Goal: Navigation & Orientation: Find specific page/section

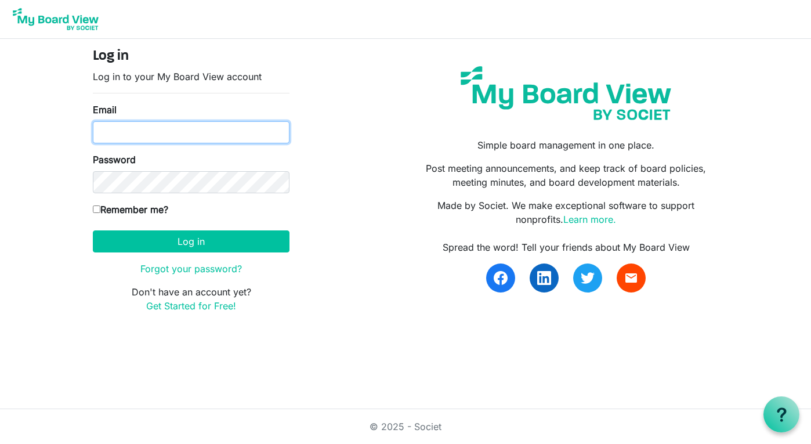
type input "rmosby@wsfb.com"
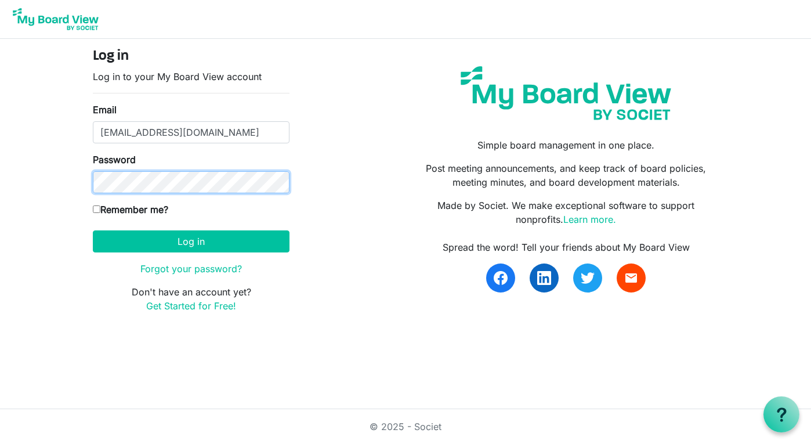
click at [191, 241] on button "Log in" at bounding box center [191, 241] width 197 height 22
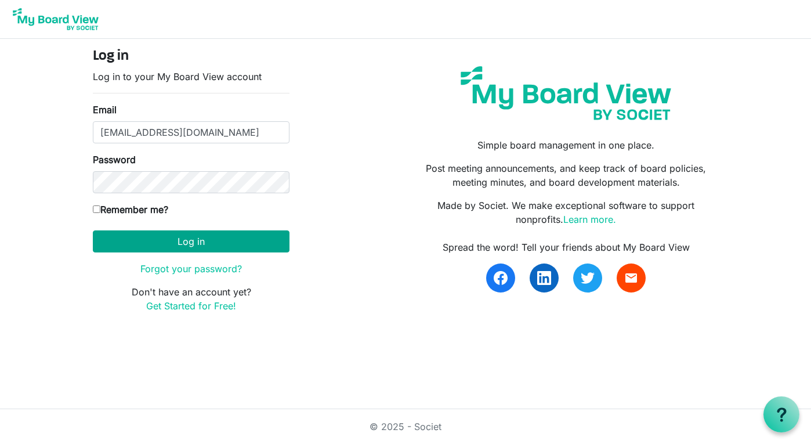
click at [254, 237] on button "Log in" at bounding box center [191, 241] width 197 height 22
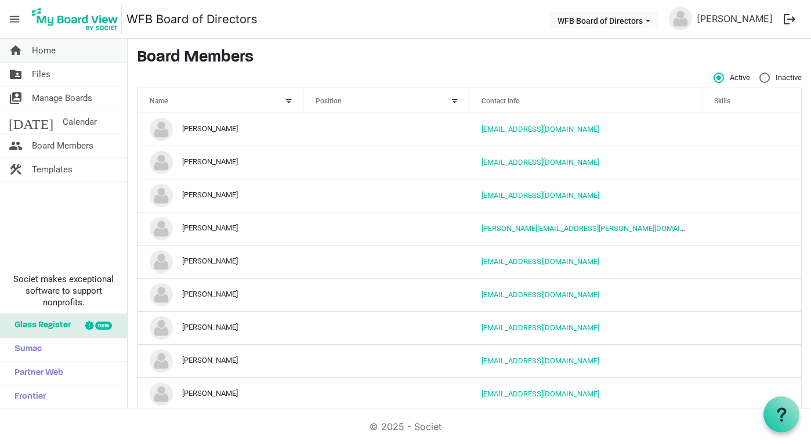
click at [44, 55] on span "Home" at bounding box center [44, 50] width 24 height 23
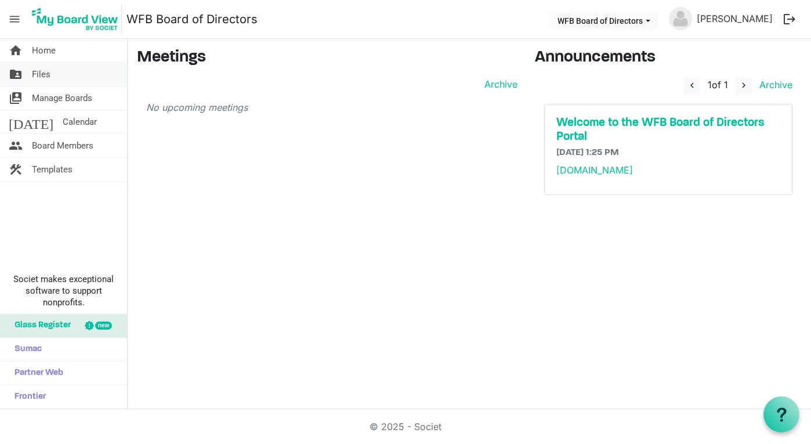
click at [37, 71] on span "Files" at bounding box center [41, 74] width 19 height 23
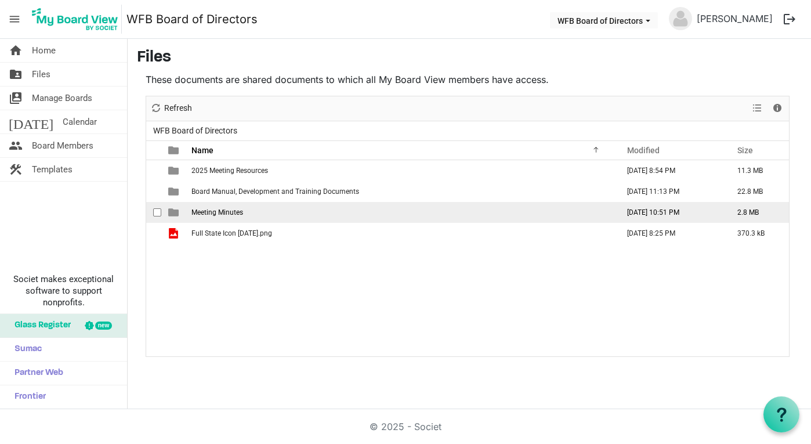
click at [227, 214] on span "Meeting Minutes" at bounding box center [218, 212] width 52 height 8
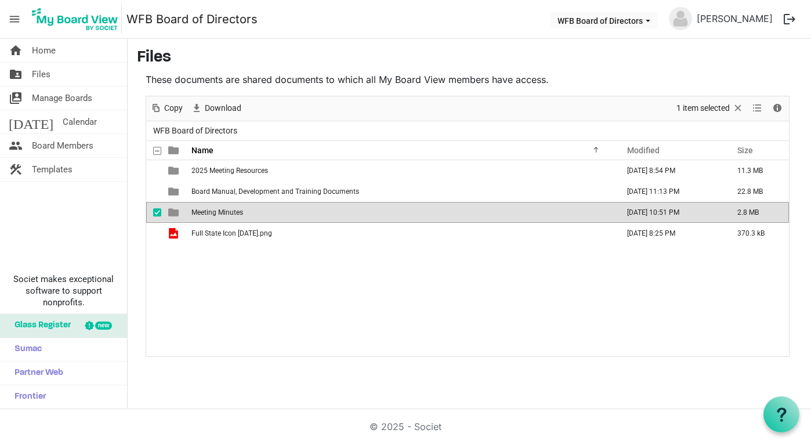
click at [173, 210] on span "is template cell column header type" at bounding box center [173, 212] width 10 height 10
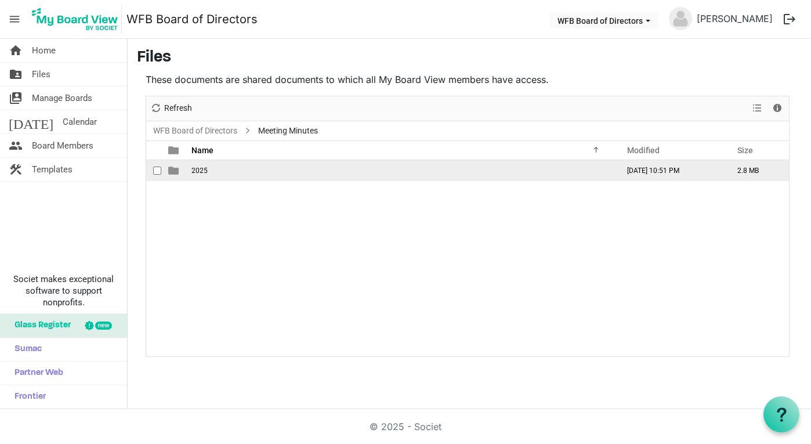
click at [173, 172] on span "is template cell column header type" at bounding box center [173, 170] width 10 height 10
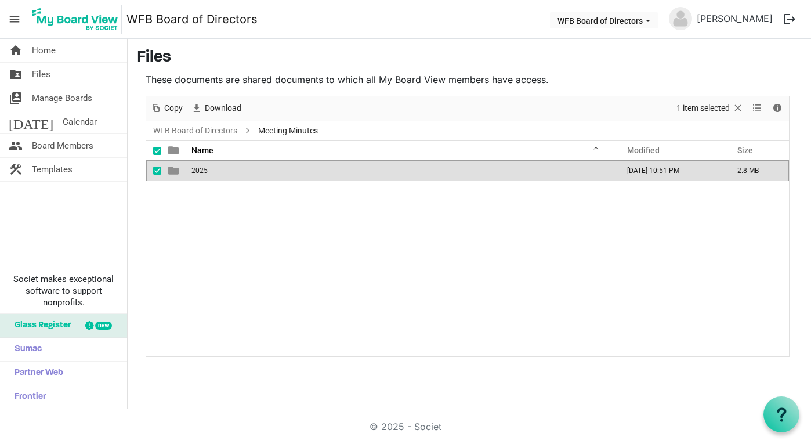
click at [173, 172] on span "is template cell column header type" at bounding box center [173, 170] width 10 height 10
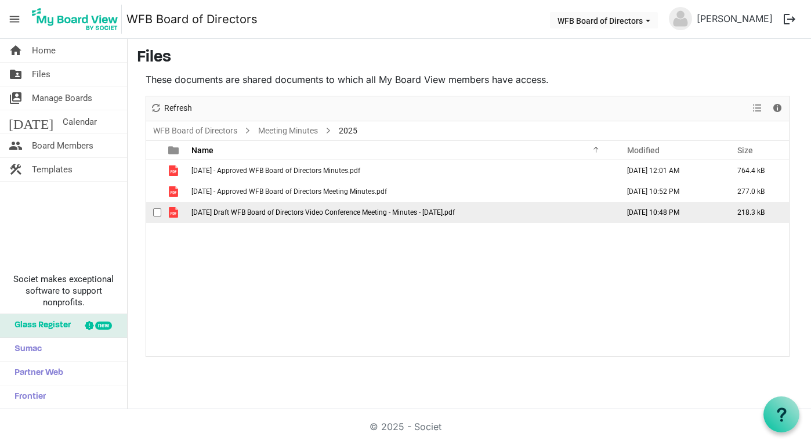
click at [172, 214] on span "is template cell column header type" at bounding box center [173, 212] width 10 height 10
